Goal: Information Seeking & Learning: Learn about a topic

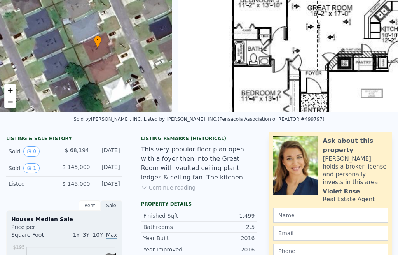
scroll to position [70, 0]
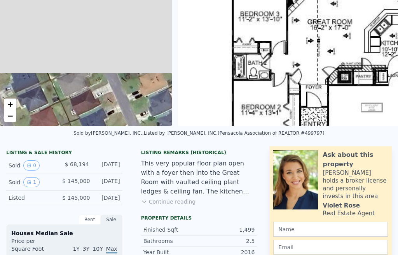
type input "$ 284,000"
type input "$ 111,527"
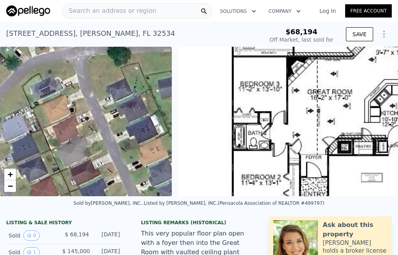
scroll to position [0, 0]
click at [162, 10] on div "Search an address or region" at bounding box center [137, 11] width 150 height 16
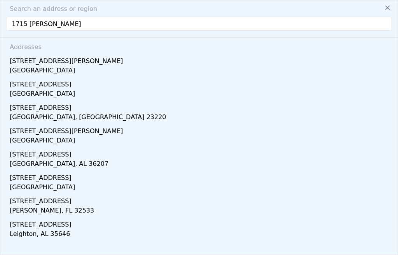
type input "[STREET_ADDRESS]"
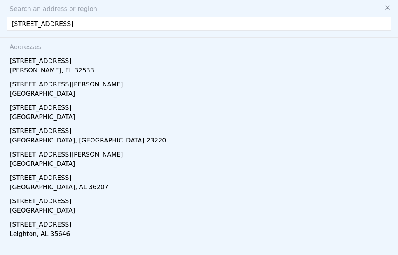
click at [18, 67] on div "[PERSON_NAME], FL 32533" at bounding box center [201, 71] width 382 height 11
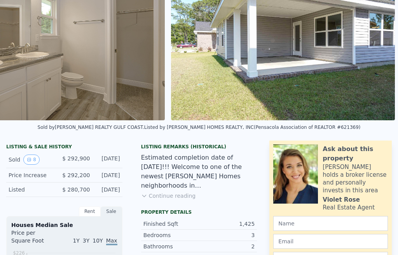
scroll to position [76, 0]
click at [153, 196] on button "Continue reading" at bounding box center [168, 196] width 55 height 8
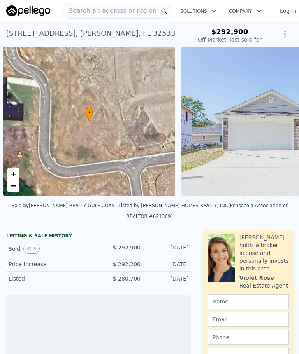
scroll to position [0, 3]
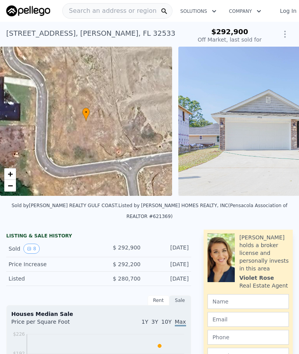
click at [78, 8] on span "Search an address or region" at bounding box center [110, 10] width 94 height 9
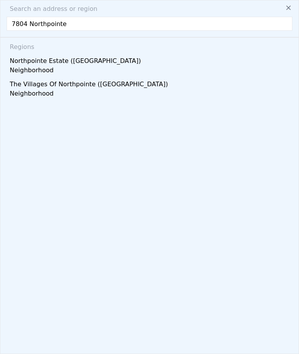
type input "7804 Northpointe b"
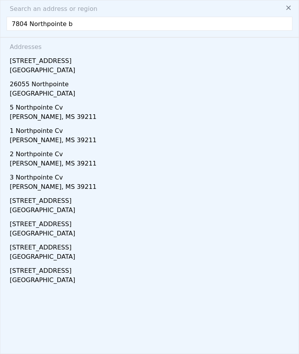
click at [18, 66] on div "[GEOGRAPHIC_DATA]" at bounding box center [151, 71] width 282 height 11
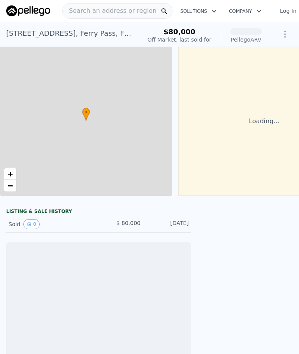
scroll to position [0, 3]
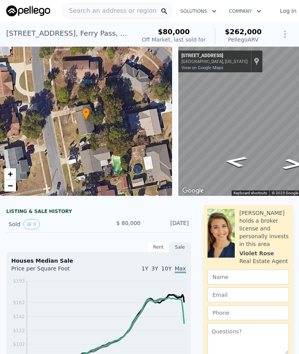
click at [286, 165] on icon "Go South, Northpointe Blvd" at bounding box center [292, 164] width 40 height 16
click at [287, 168] on icon "Go South, Northpointe Blvd" at bounding box center [293, 164] width 38 height 16
click at [290, 169] on icon "Go South, Northpointe Blvd" at bounding box center [292, 163] width 37 height 15
click at [253, 60] on div "Show location on map" at bounding box center [255, 61] width 5 height 9
click at [65, 126] on div "• + −" at bounding box center [86, 121] width 172 height 149
